Goal: Task Accomplishment & Management: Use online tool/utility

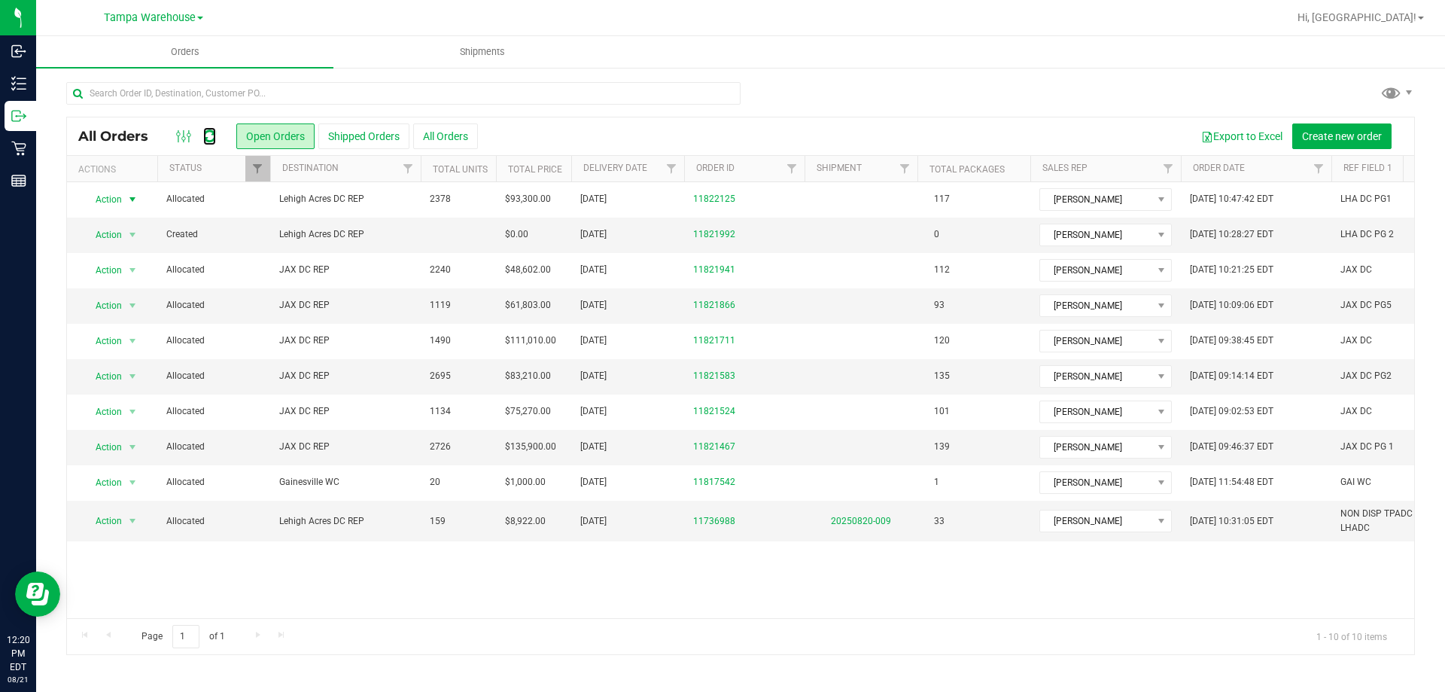
click at [214, 142] on icon at bounding box center [209, 136] width 13 height 15
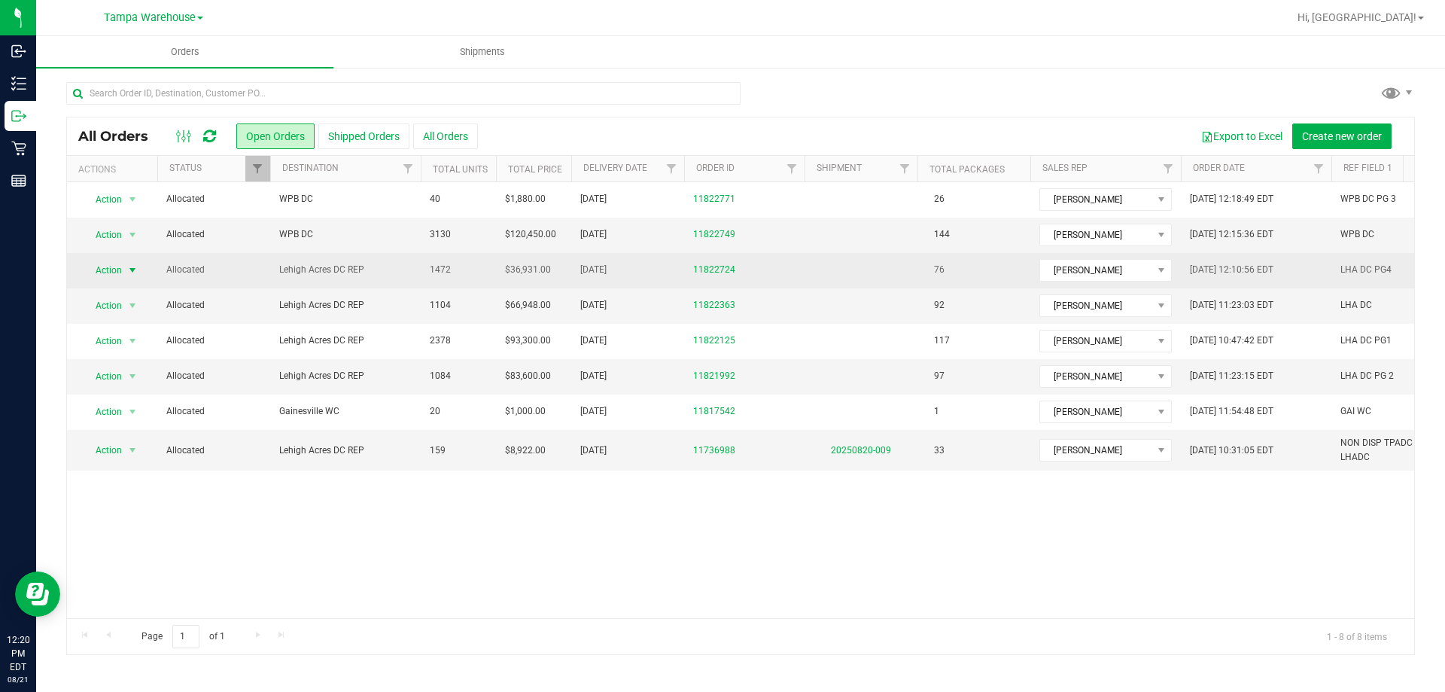
click at [120, 274] on span "Action" at bounding box center [102, 270] width 41 height 21
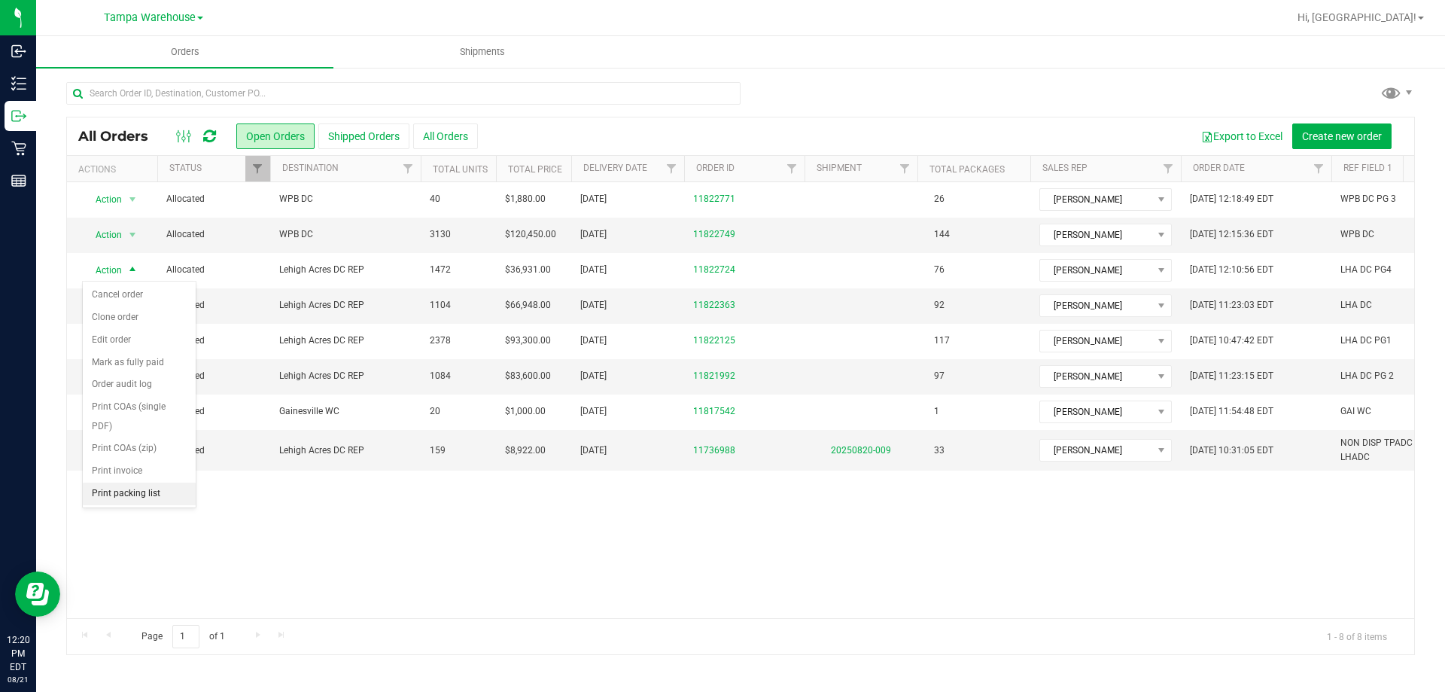
click at [151, 491] on li "Print packing list" at bounding box center [139, 494] width 113 height 23
click at [211, 129] on icon at bounding box center [209, 136] width 13 height 15
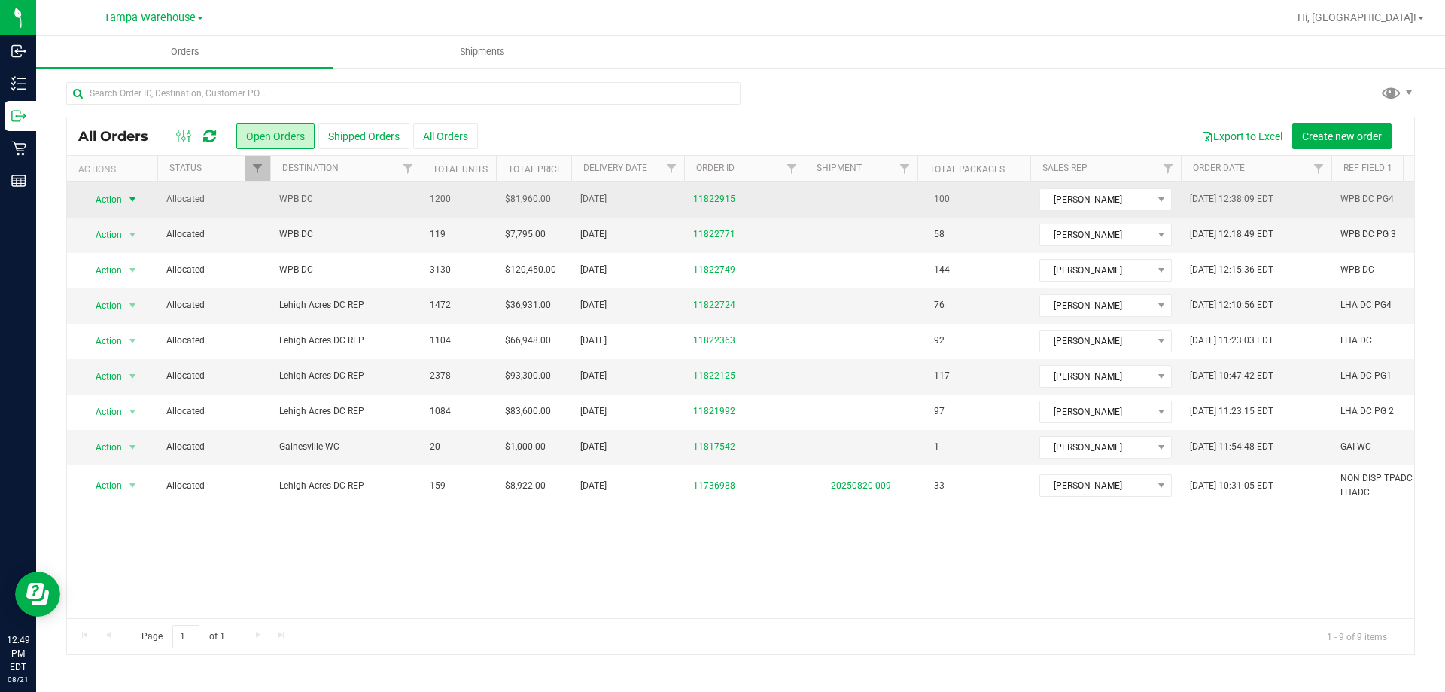
click at [117, 193] on span "Action" at bounding box center [102, 199] width 41 height 21
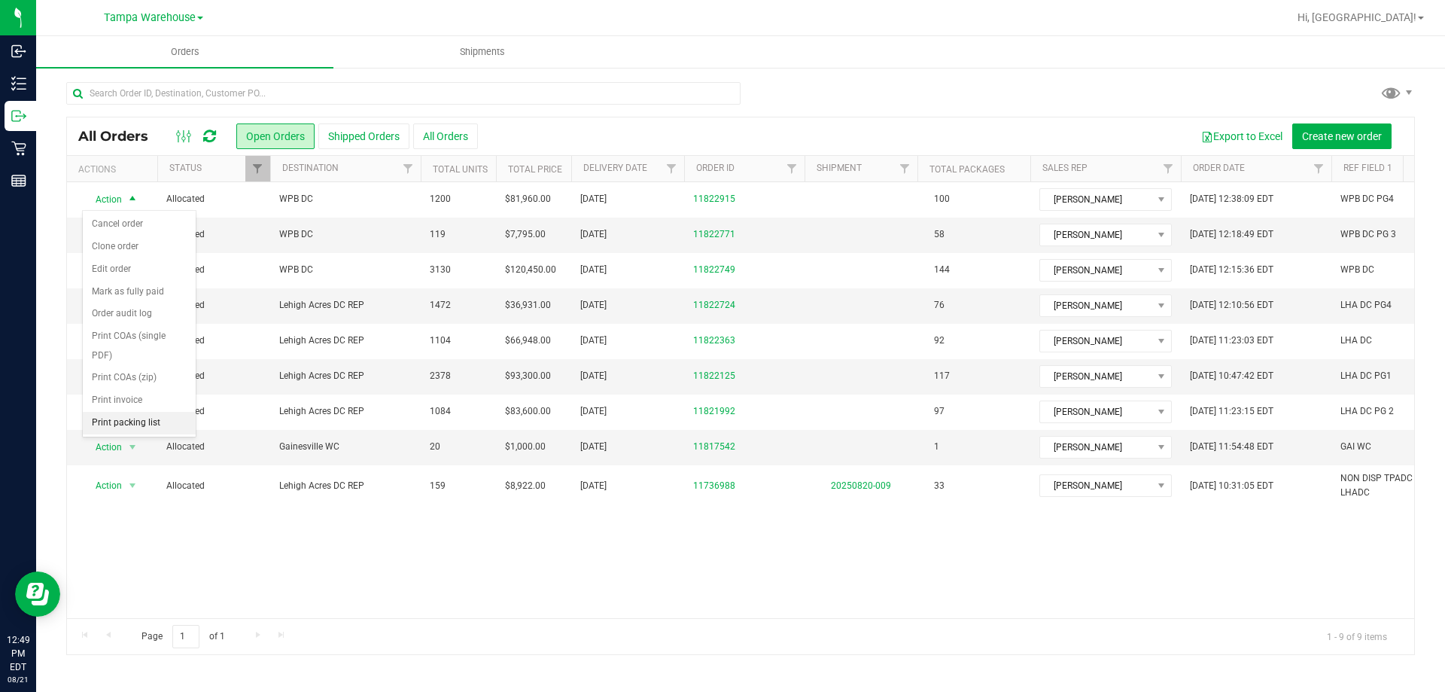
click at [148, 416] on li "Print packing list" at bounding box center [139, 423] width 113 height 23
click at [1413, 10] on link "Hi, [GEOGRAPHIC_DATA]!" at bounding box center [1361, 18] width 139 height 16
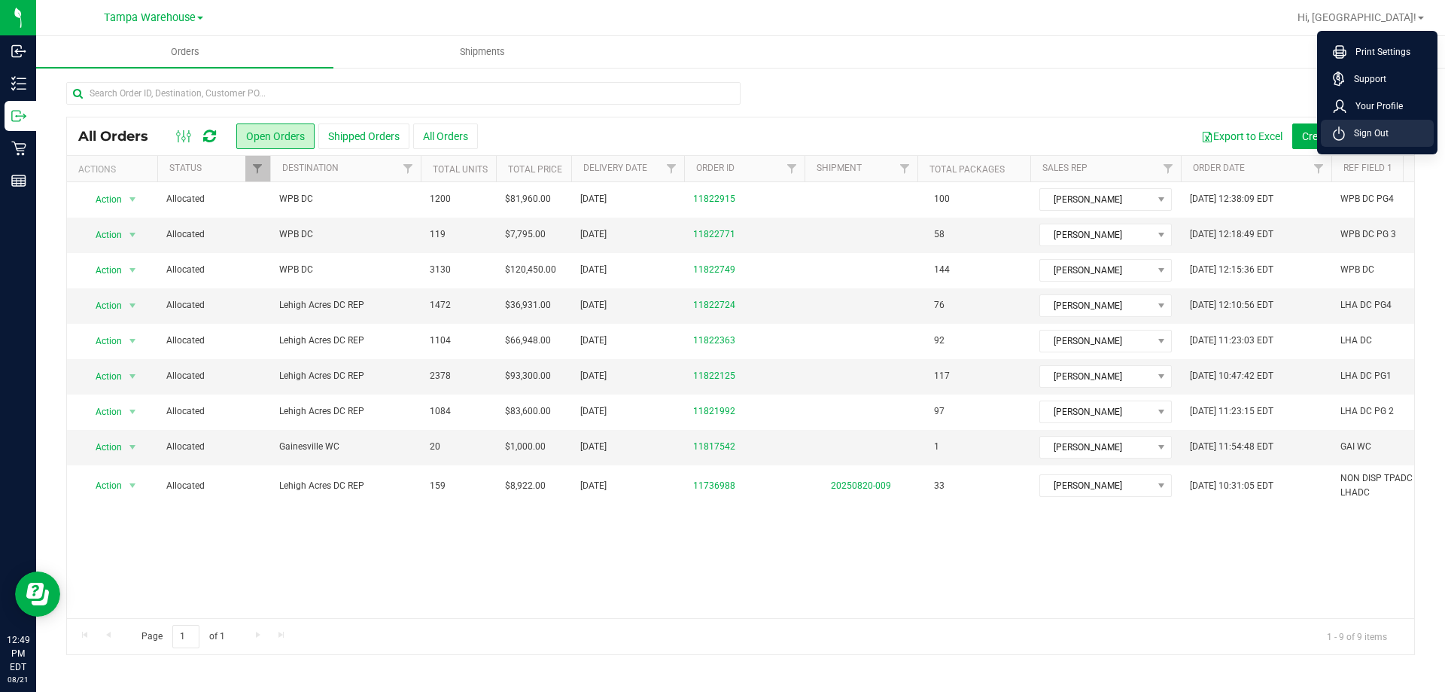
click at [1379, 139] on span "Sign Out" at bounding box center [1367, 133] width 44 height 15
